Goal: Navigation & Orientation: Find specific page/section

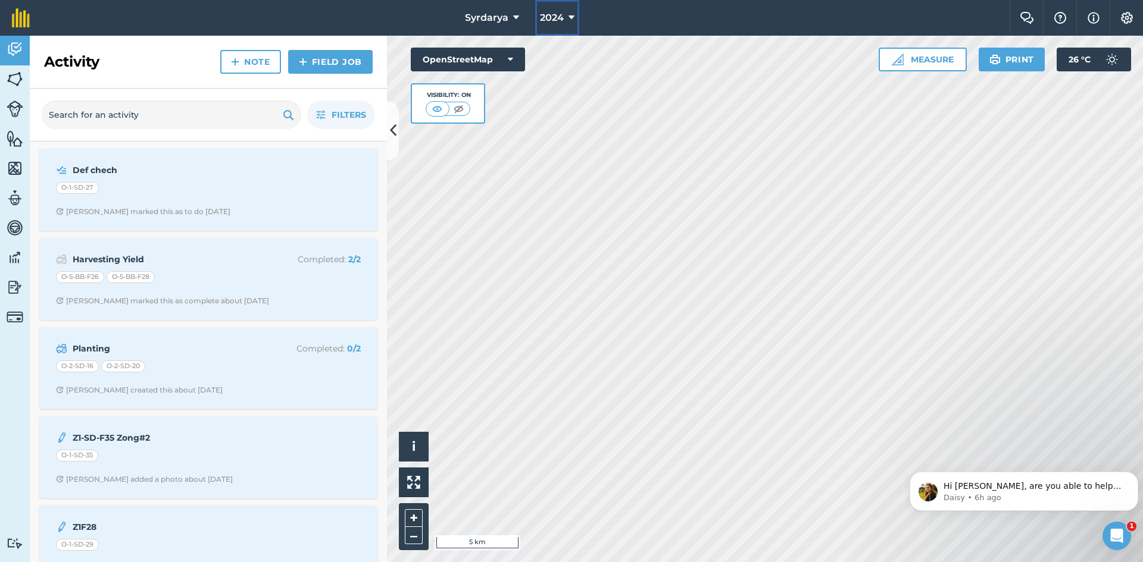
click at [546, 11] on span "2024" at bounding box center [552, 18] width 24 height 14
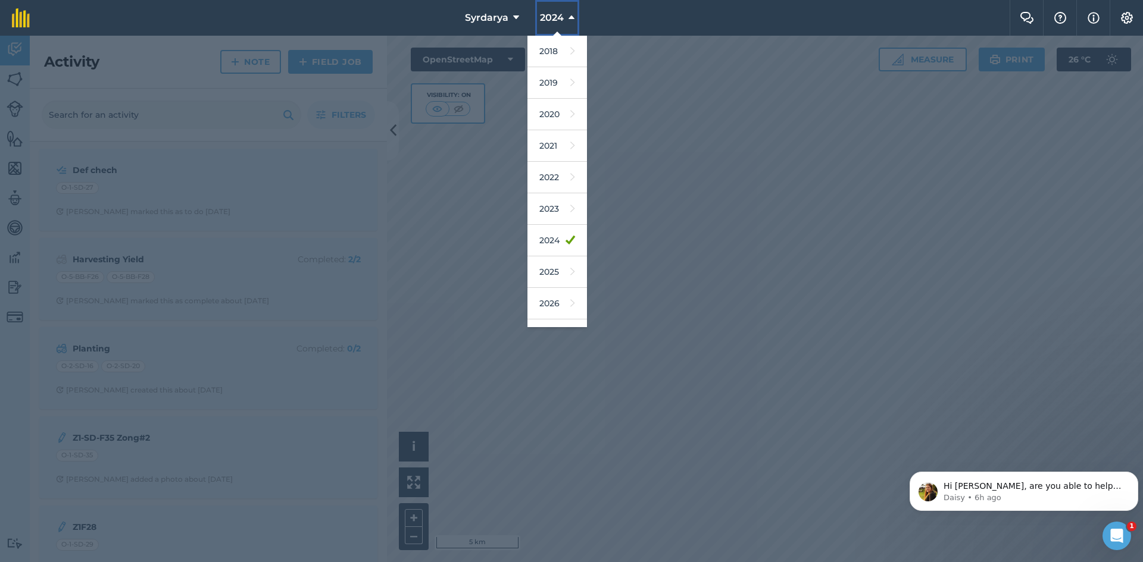
scroll to position [24, 0]
click at [555, 246] on link "2025" at bounding box center [557, 249] width 60 height 32
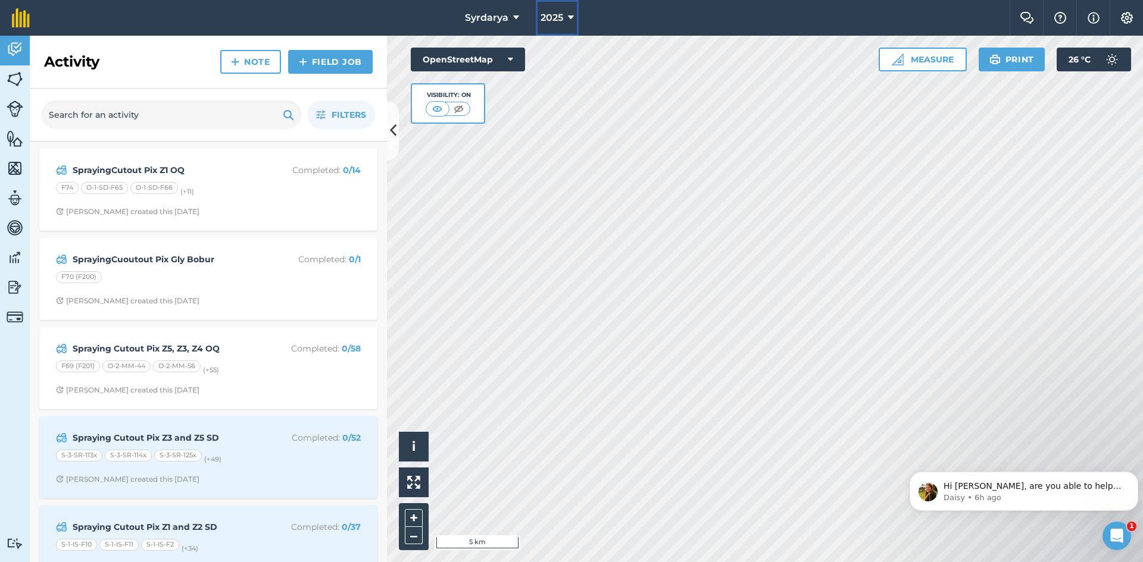
click at [545, 21] on span "2025" at bounding box center [551, 18] width 23 height 14
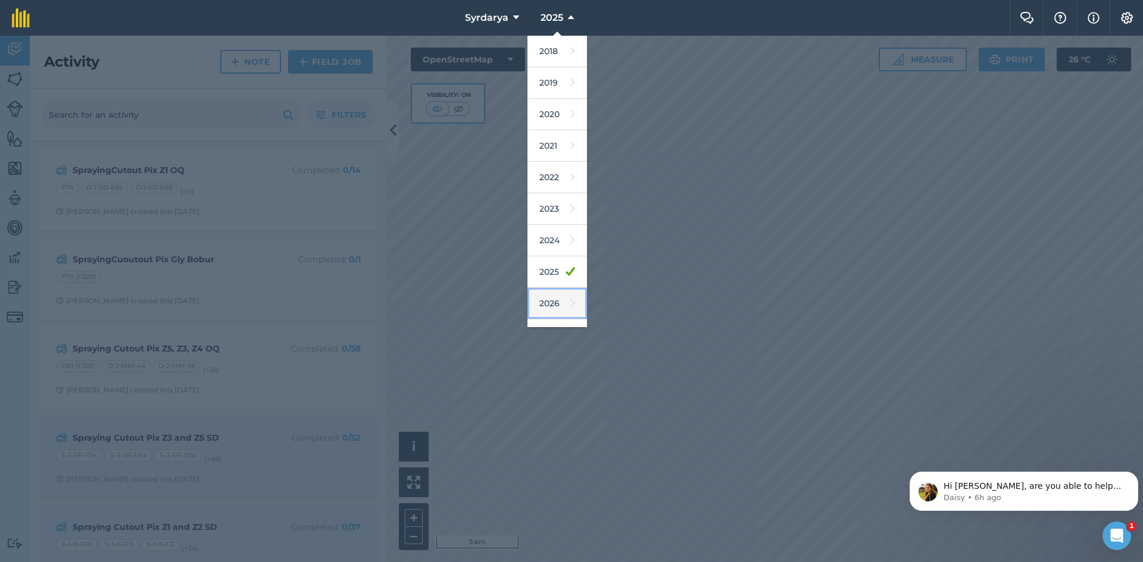
click at [547, 297] on link "2026" at bounding box center [557, 304] width 60 height 32
